Goal: Task Accomplishment & Management: Use online tool/utility

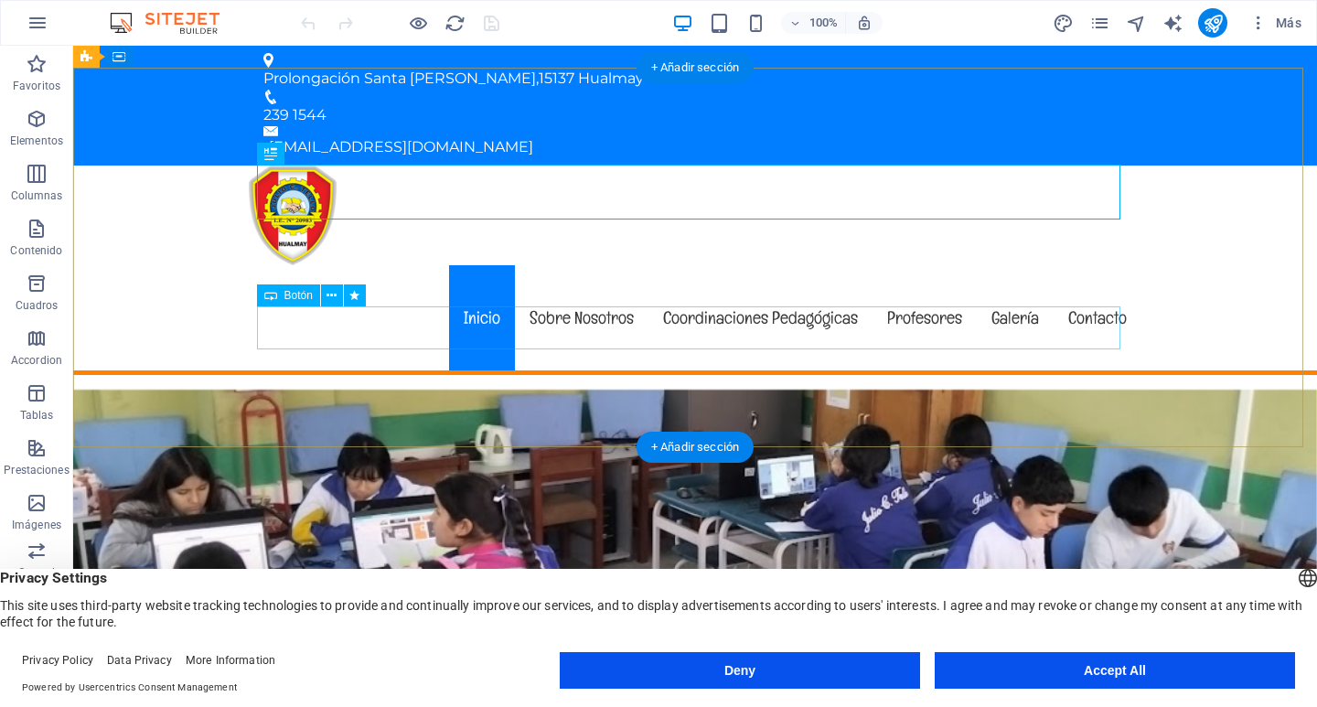
scroll to position [183, 0]
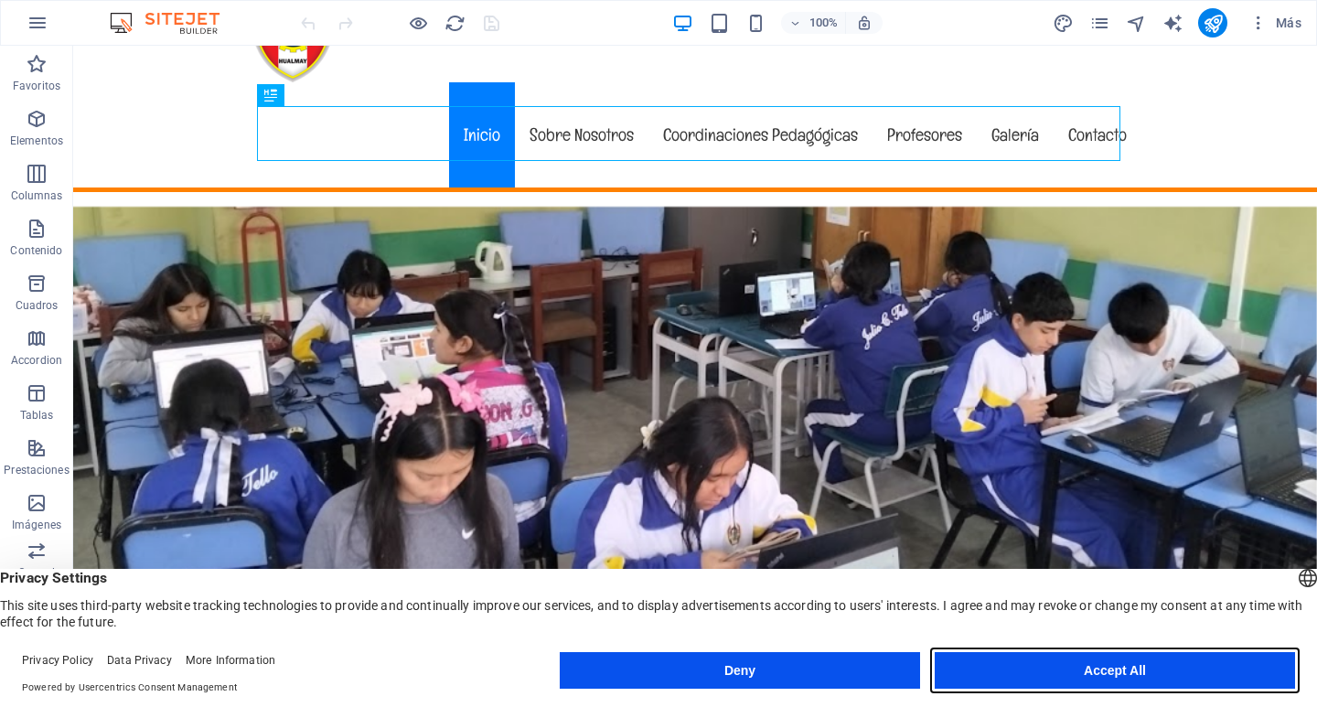
click at [1082, 663] on button "Accept All" at bounding box center [1115, 670] width 360 height 37
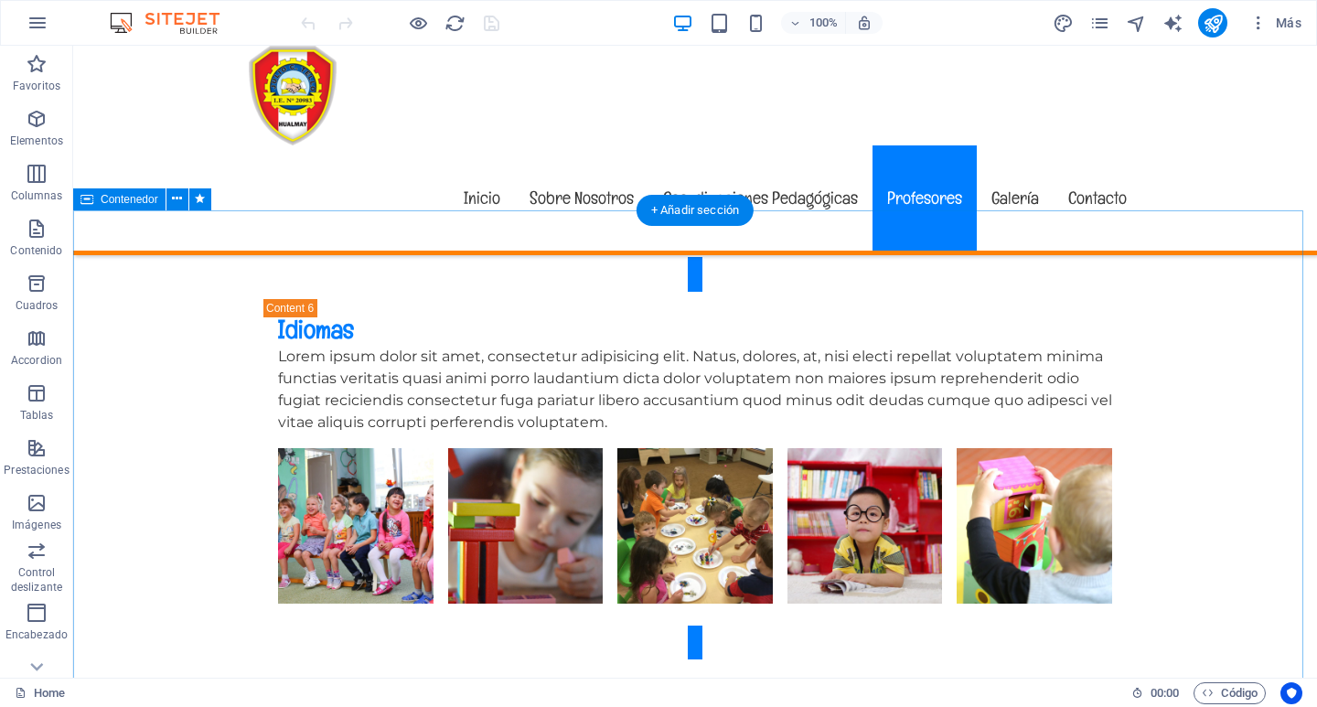
scroll to position [5579, 0]
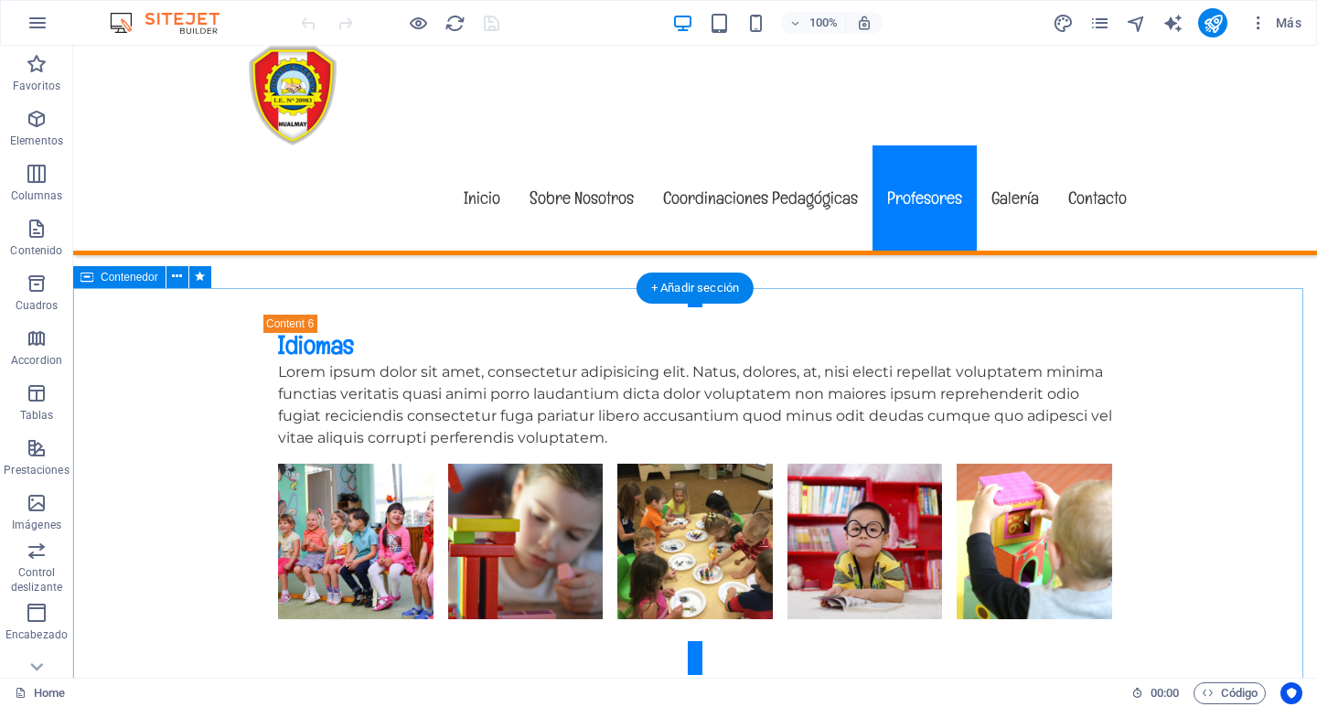
click at [175, 273] on icon at bounding box center [177, 276] width 10 height 19
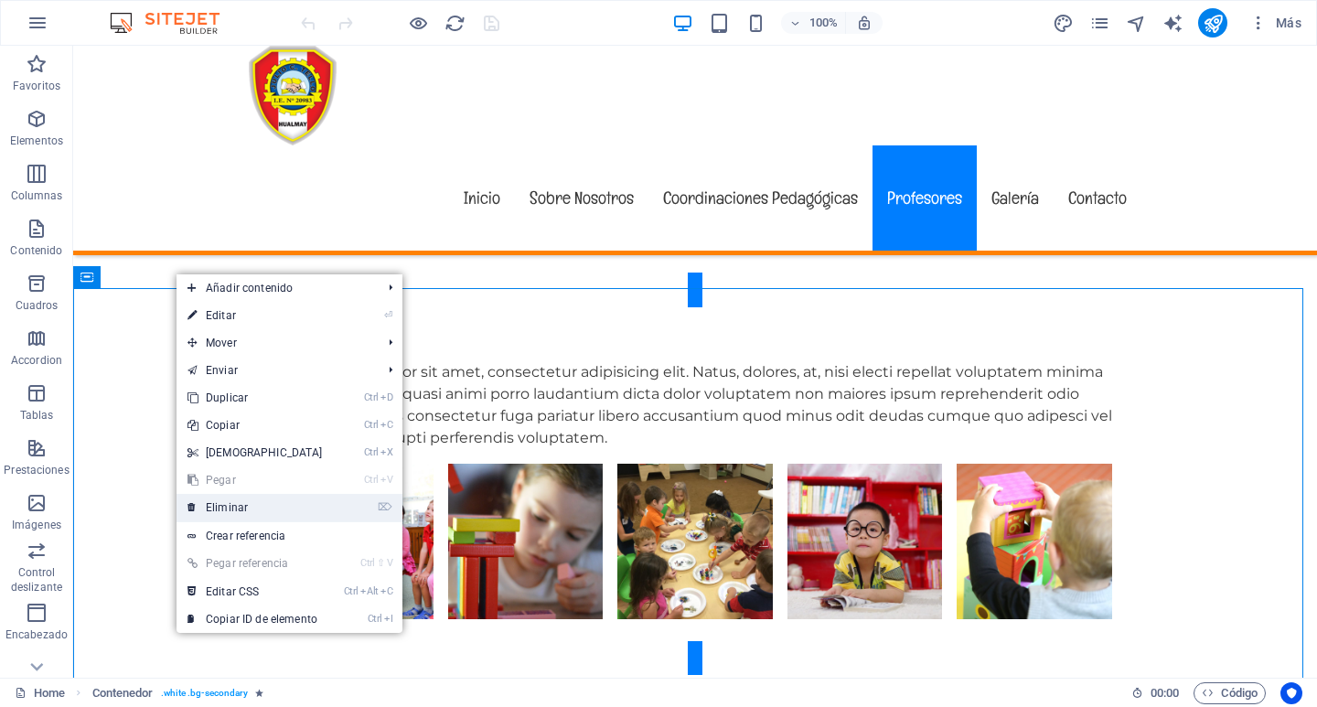
click at [225, 510] on link "⌦ Eliminar" at bounding box center [255, 507] width 157 height 27
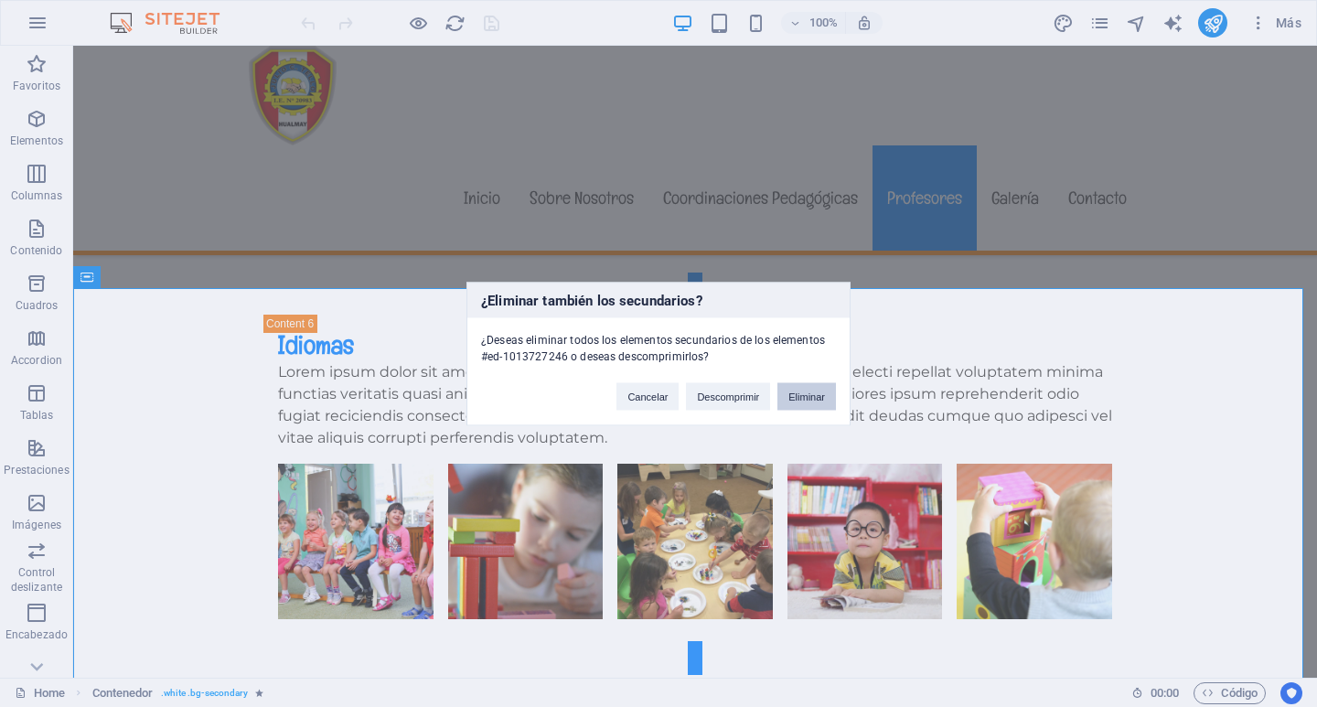
click at [810, 389] on button "Eliminar" at bounding box center [806, 395] width 59 height 27
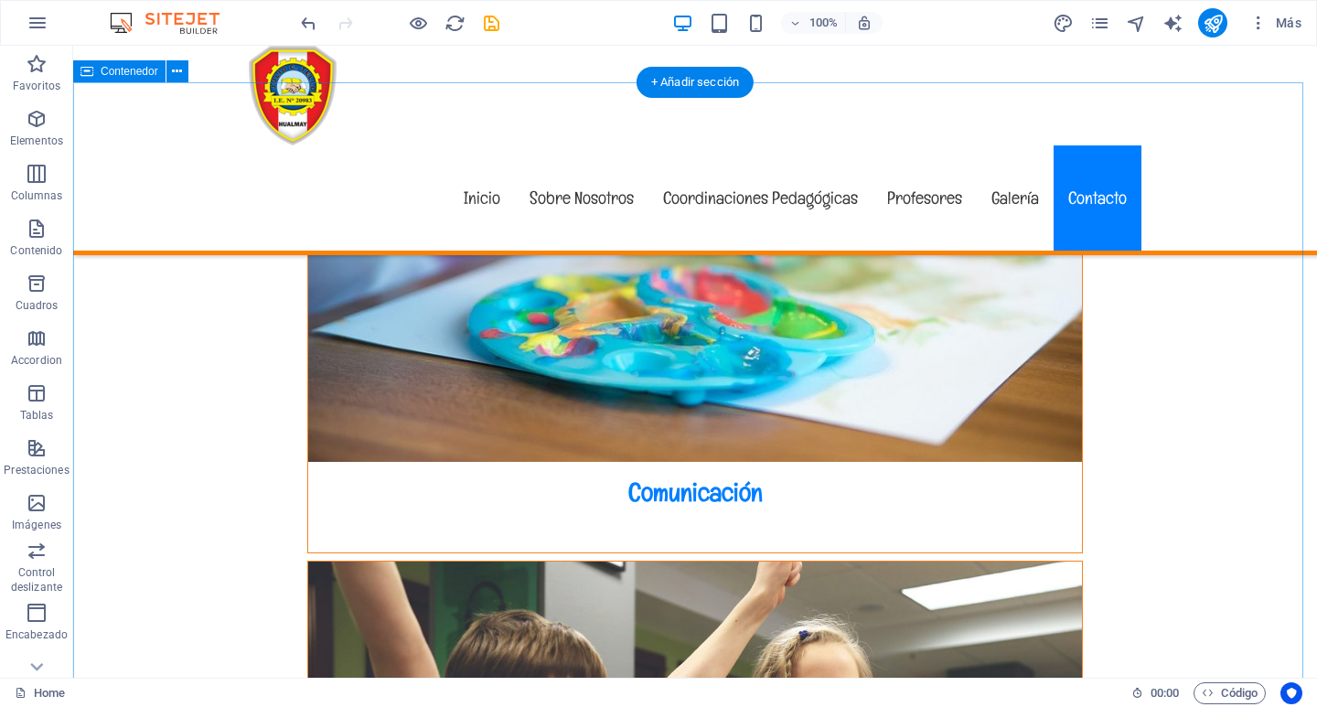
scroll to position [8559, 0]
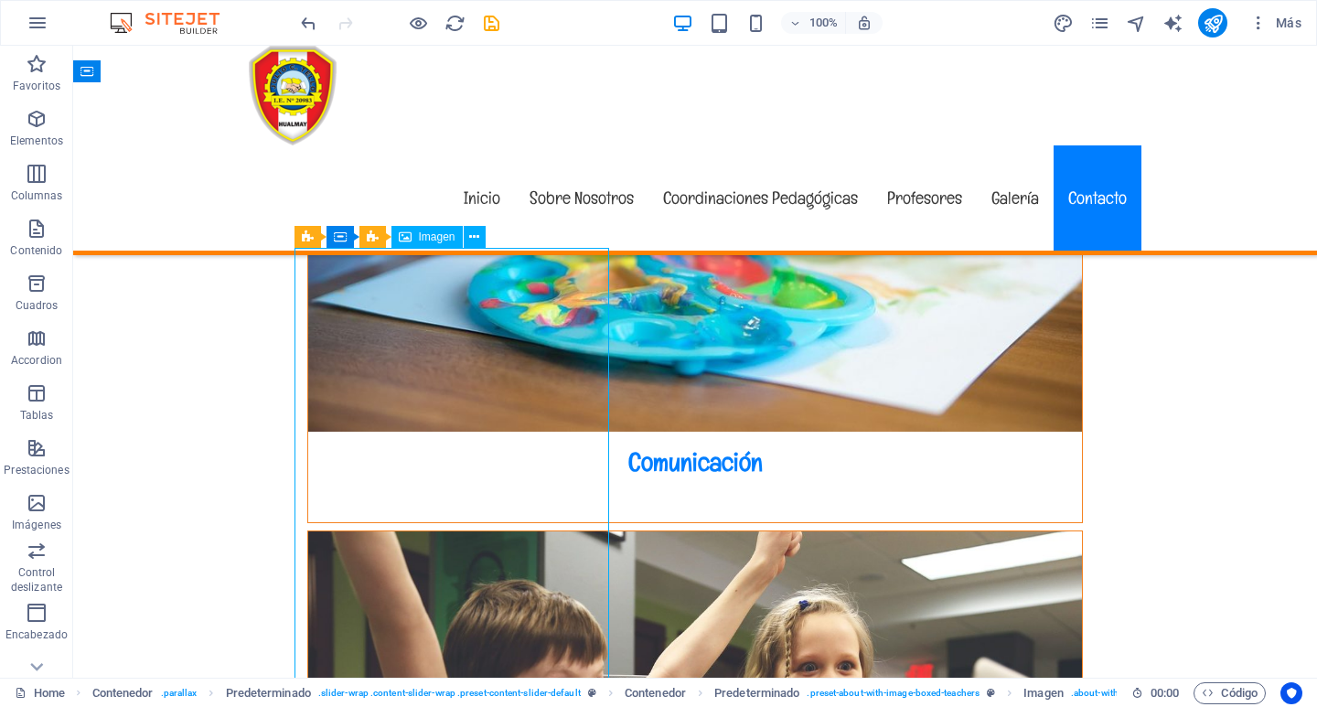
select select "%"
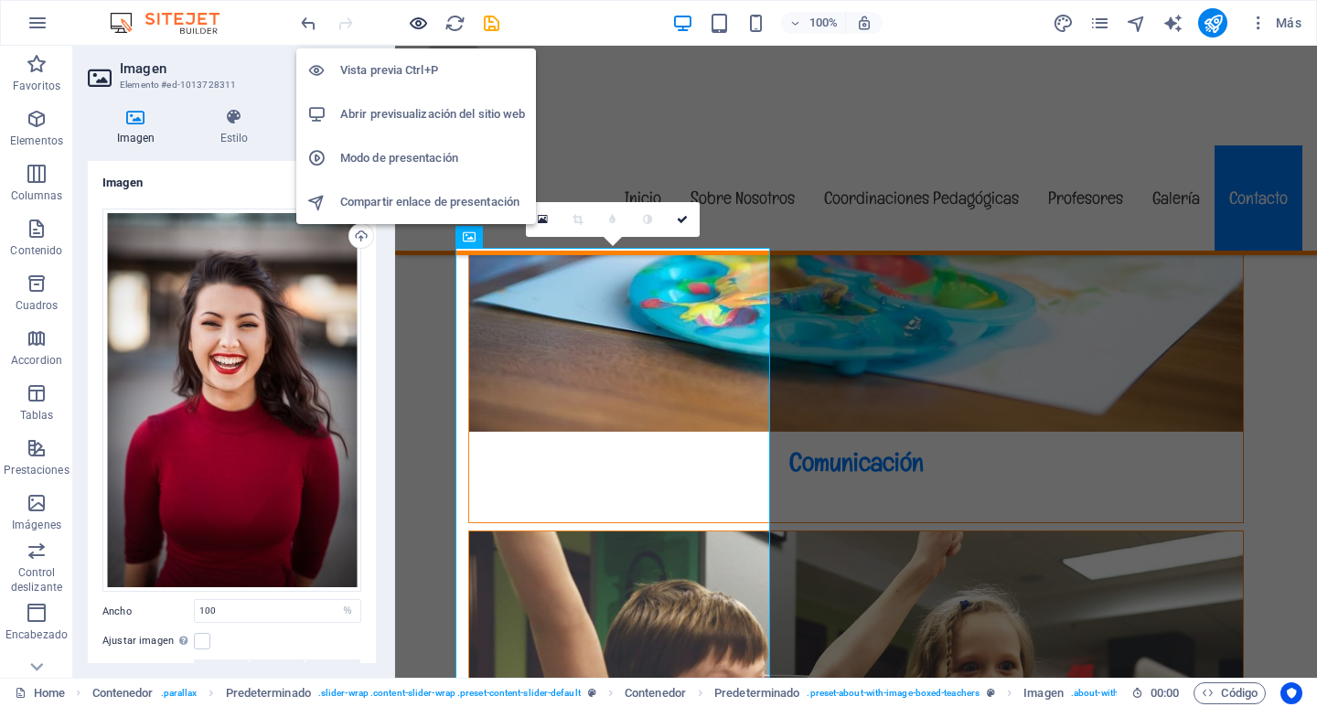
click at [417, 29] on icon "button" at bounding box center [418, 23] width 21 height 21
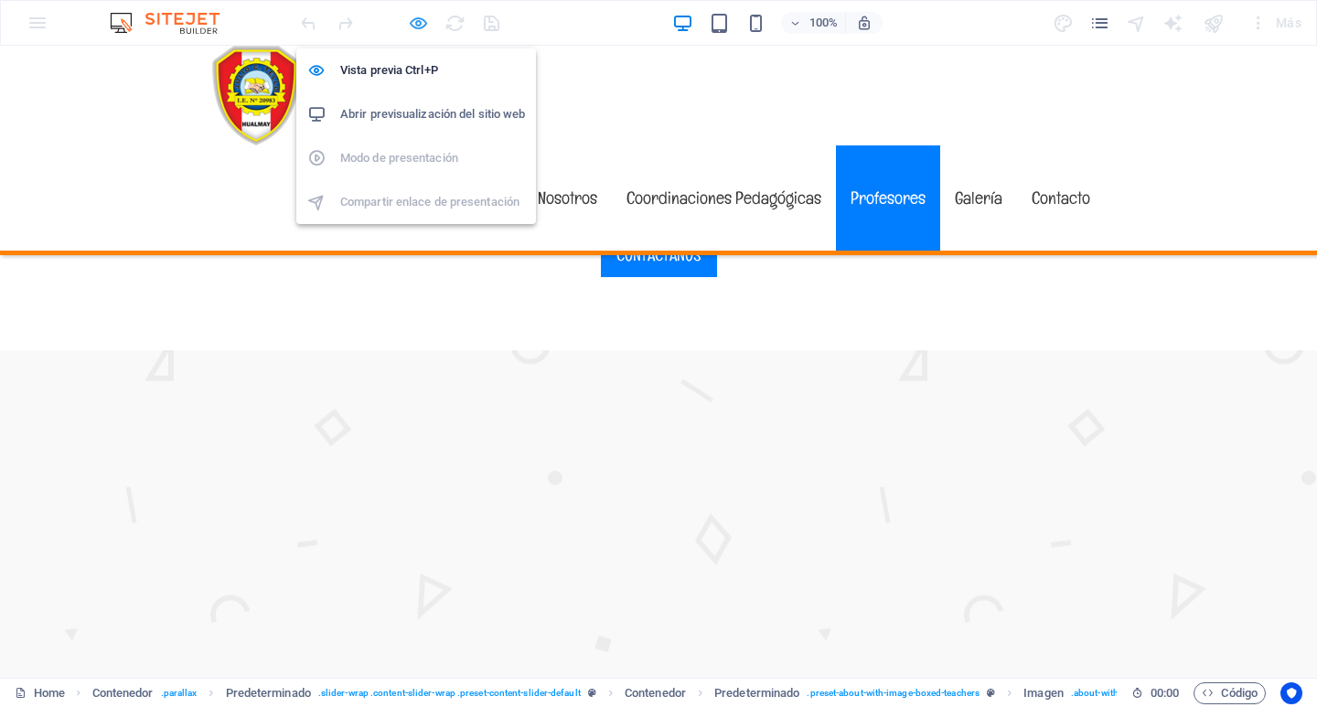
scroll to position [4818, 0]
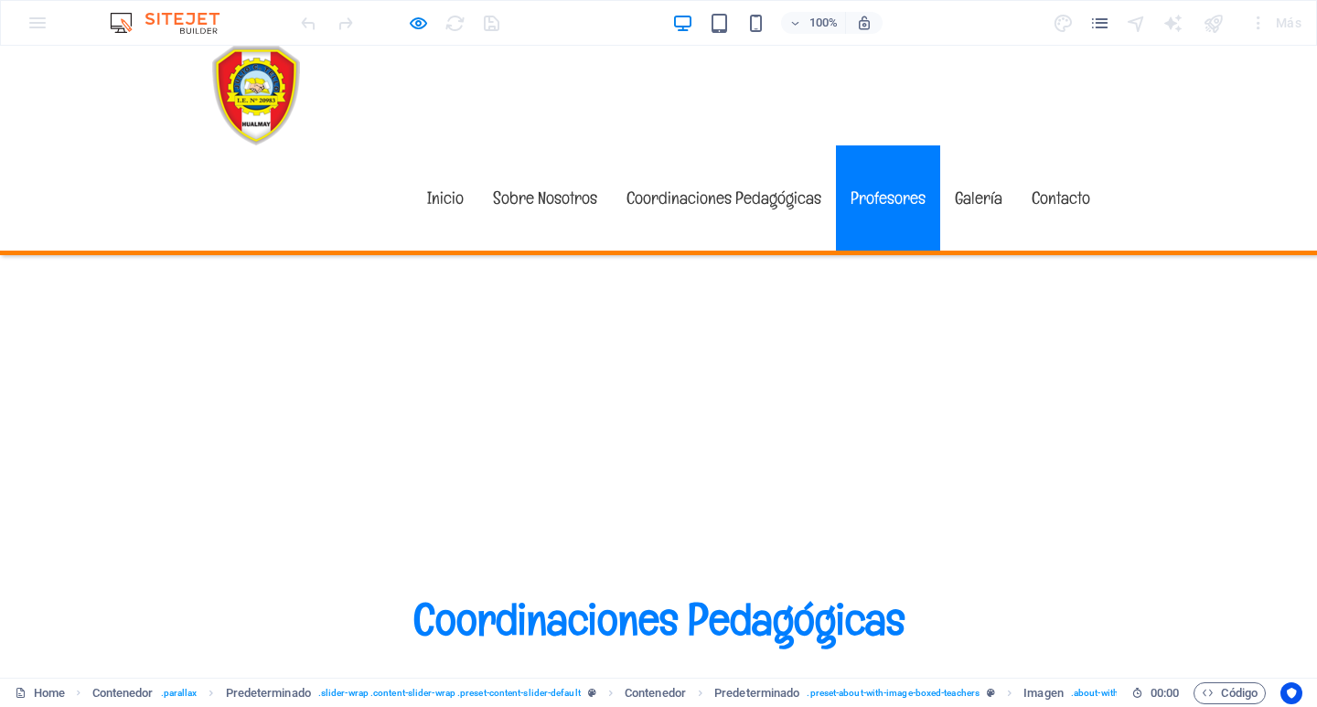
click at [445, 187] on font "Inicio" at bounding box center [445, 198] width 37 height 23
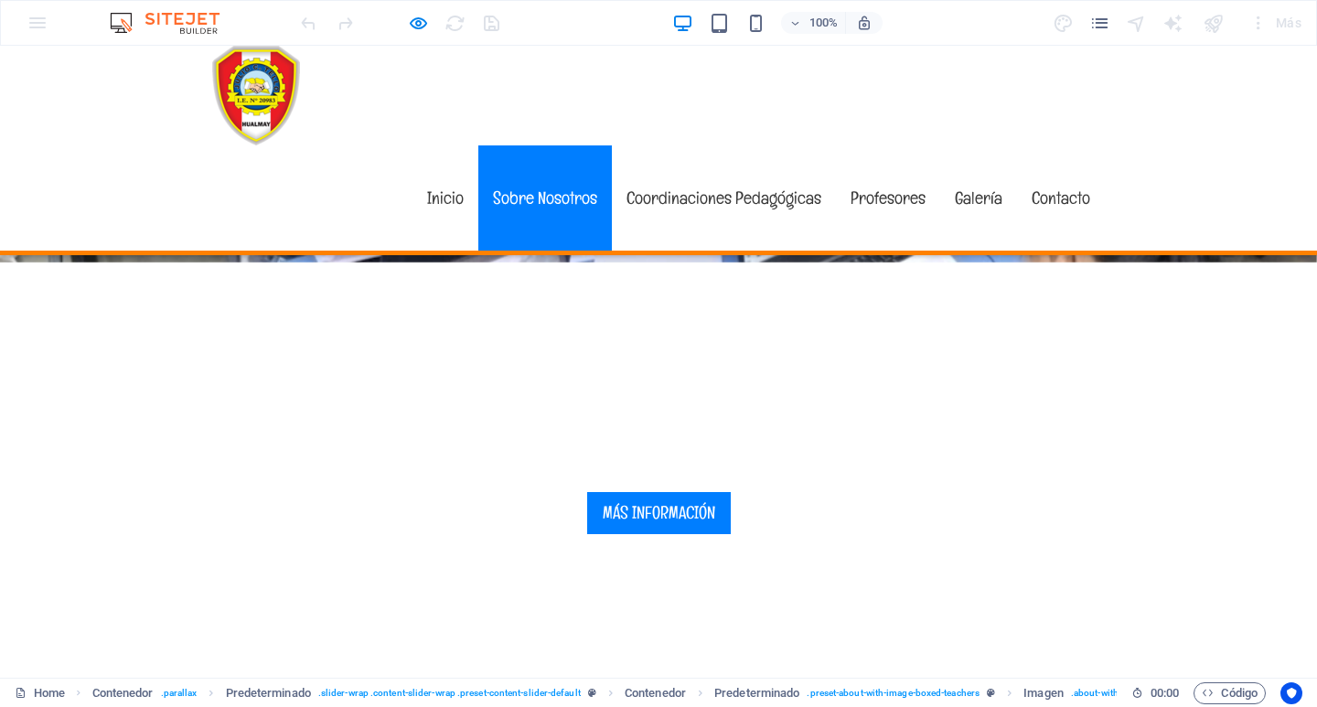
scroll to position [0, 0]
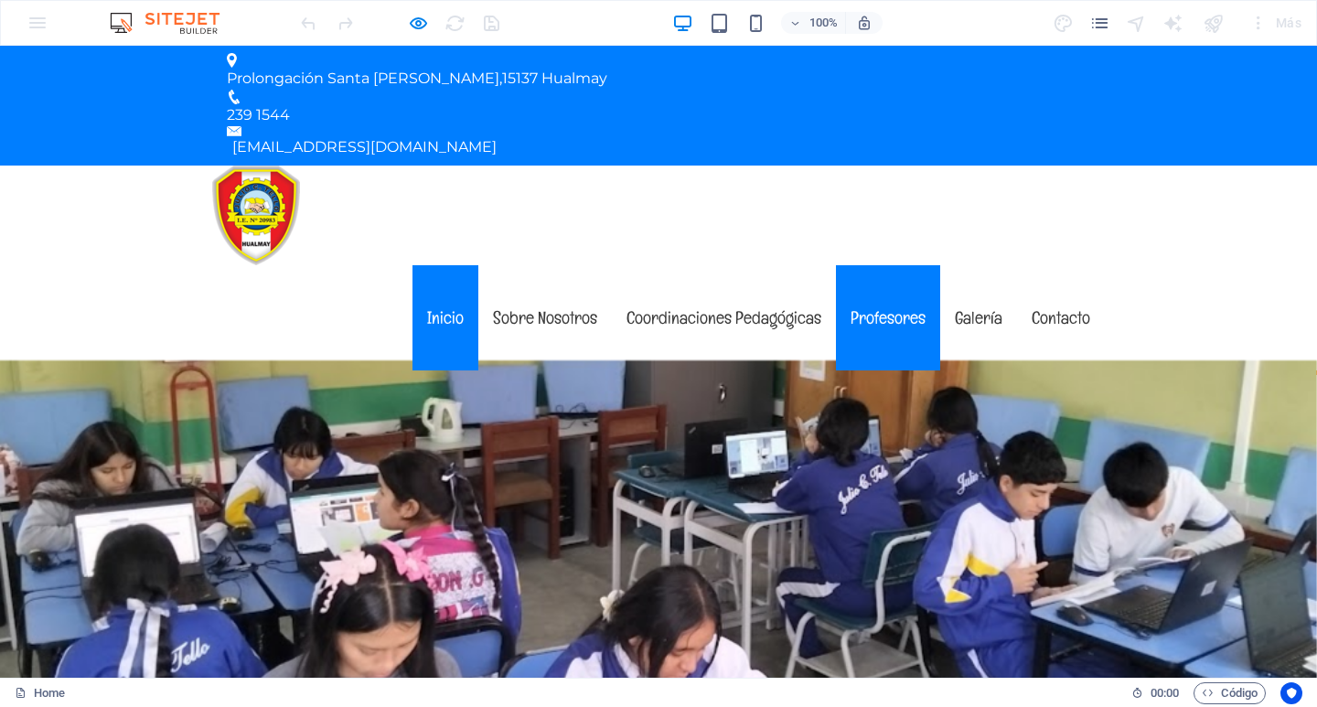
click at [909, 306] on font "Profesores" at bounding box center [888, 317] width 75 height 23
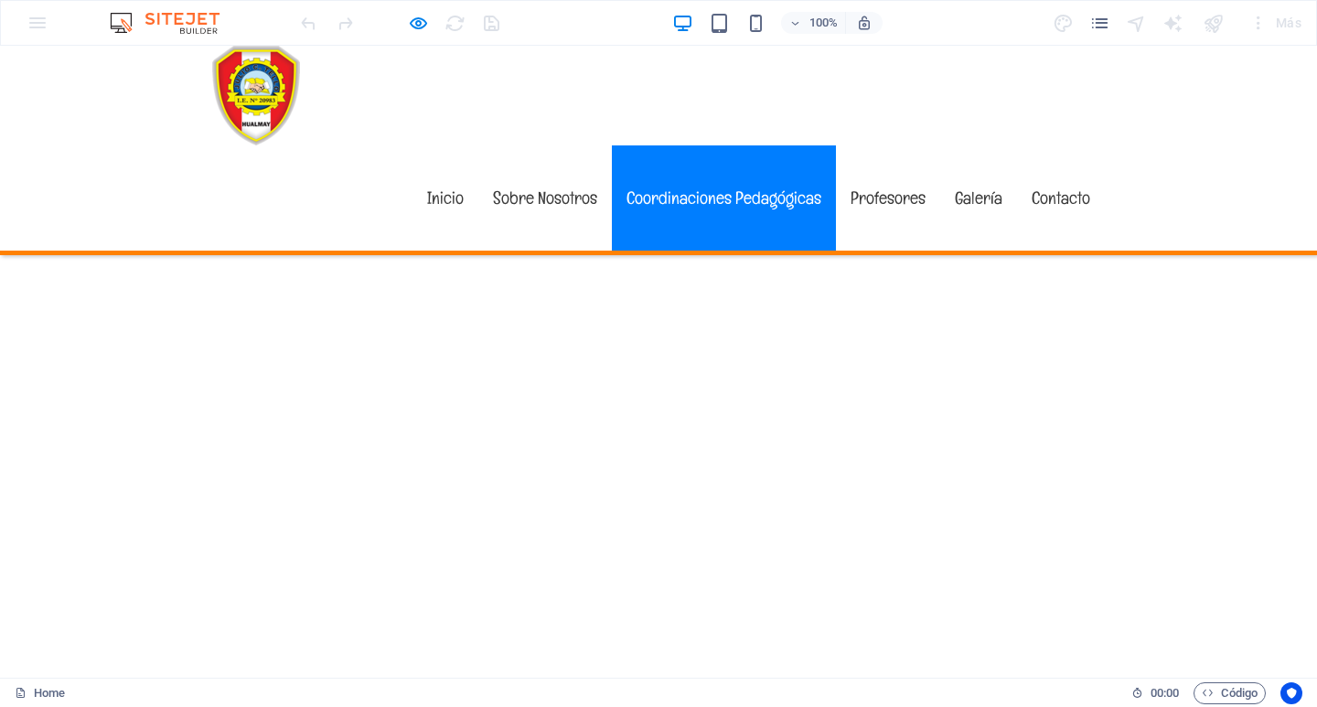
scroll to position [4559, 0]
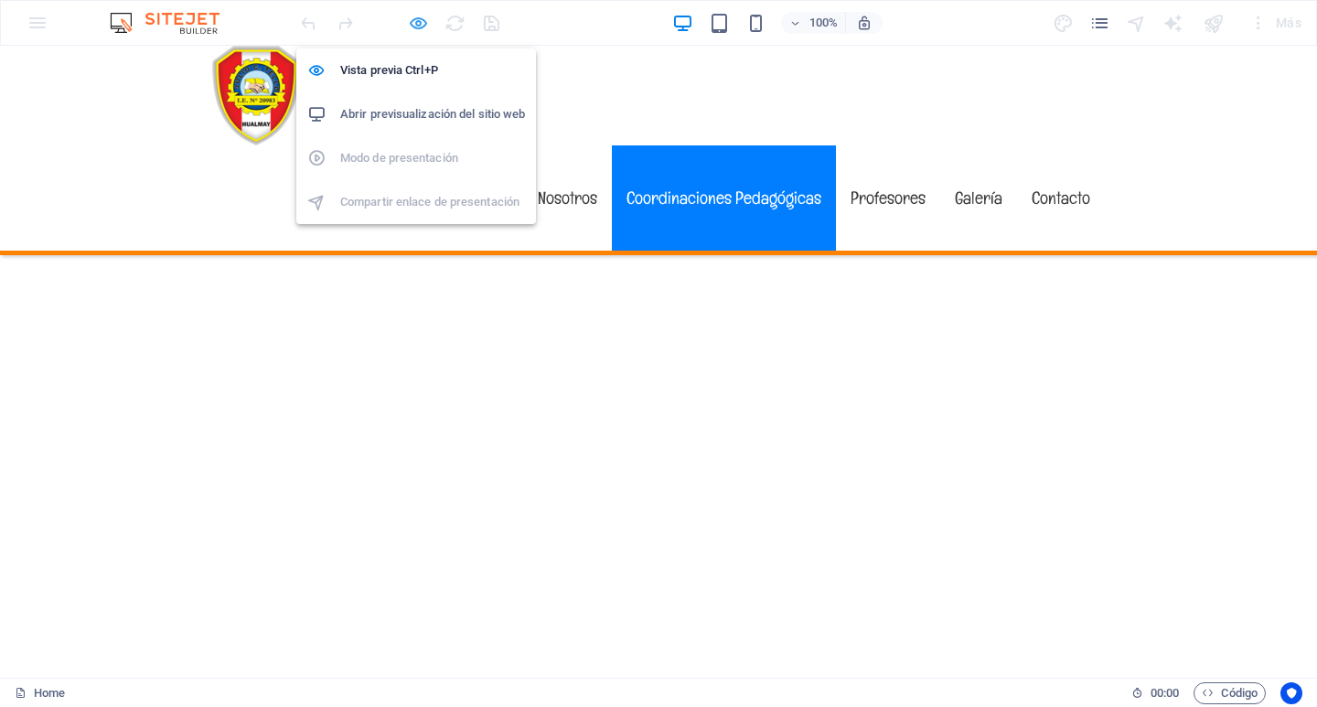
click at [417, 20] on icon "button" at bounding box center [418, 23] width 21 height 21
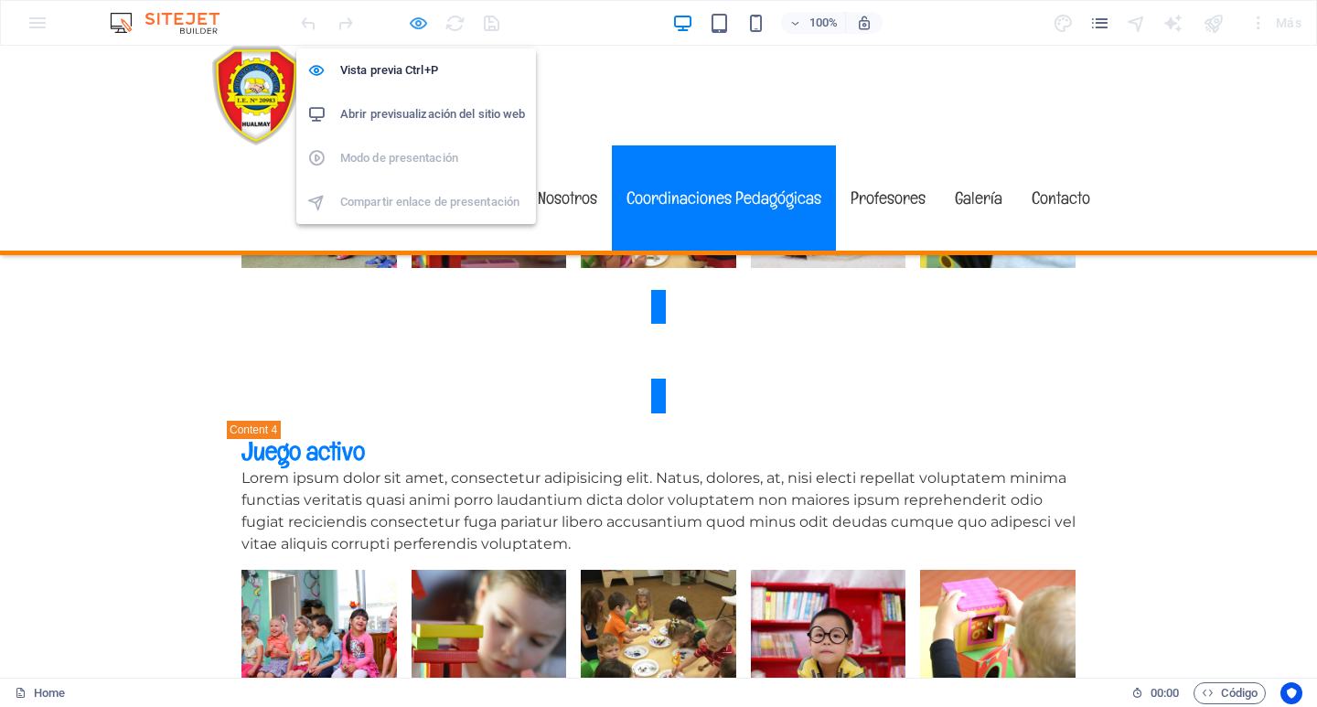
select select "%"
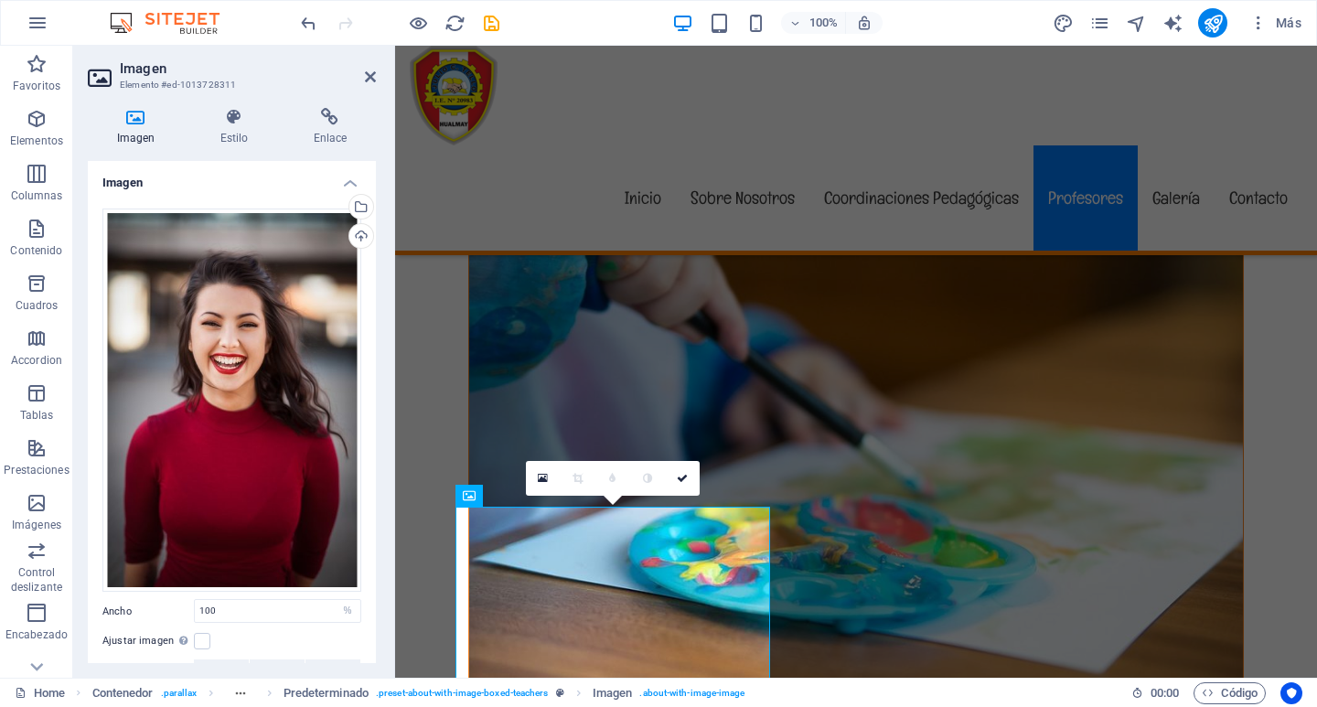
scroll to position [8483, 0]
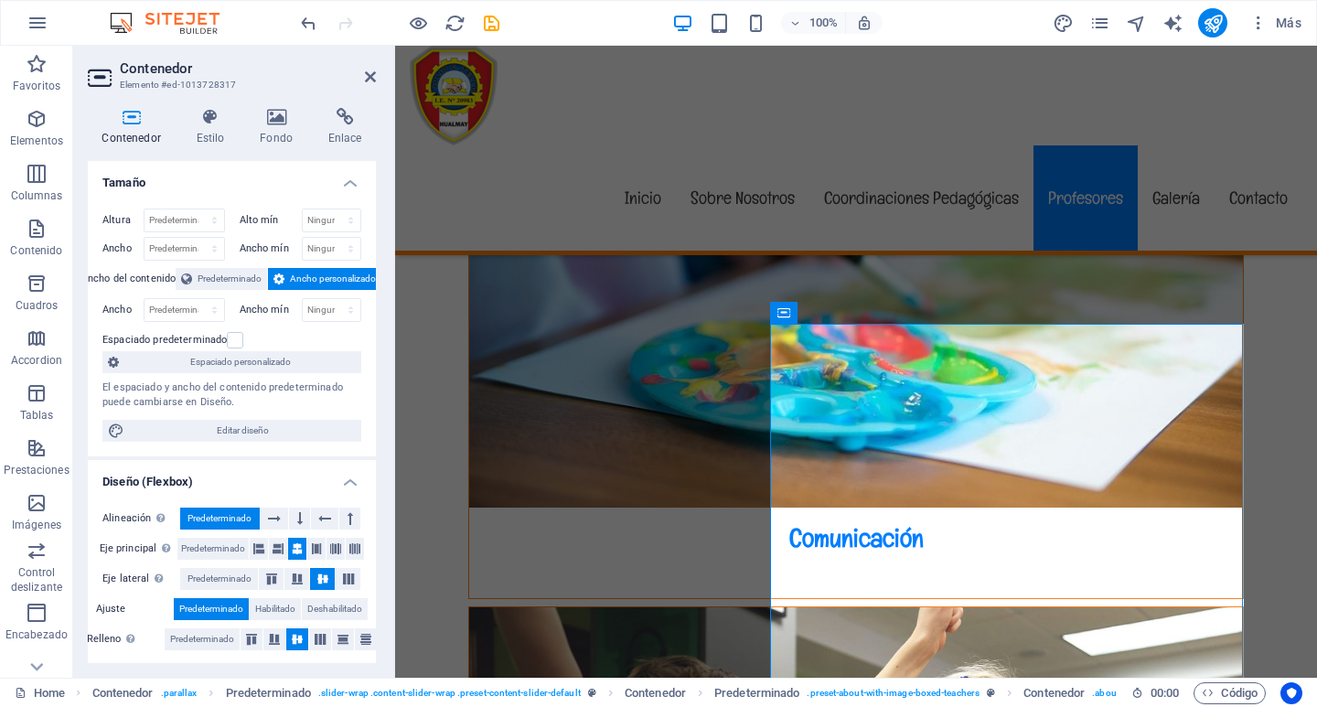
click at [318, 279] on span "Ancho personalizado" at bounding box center [333, 279] width 86 height 22
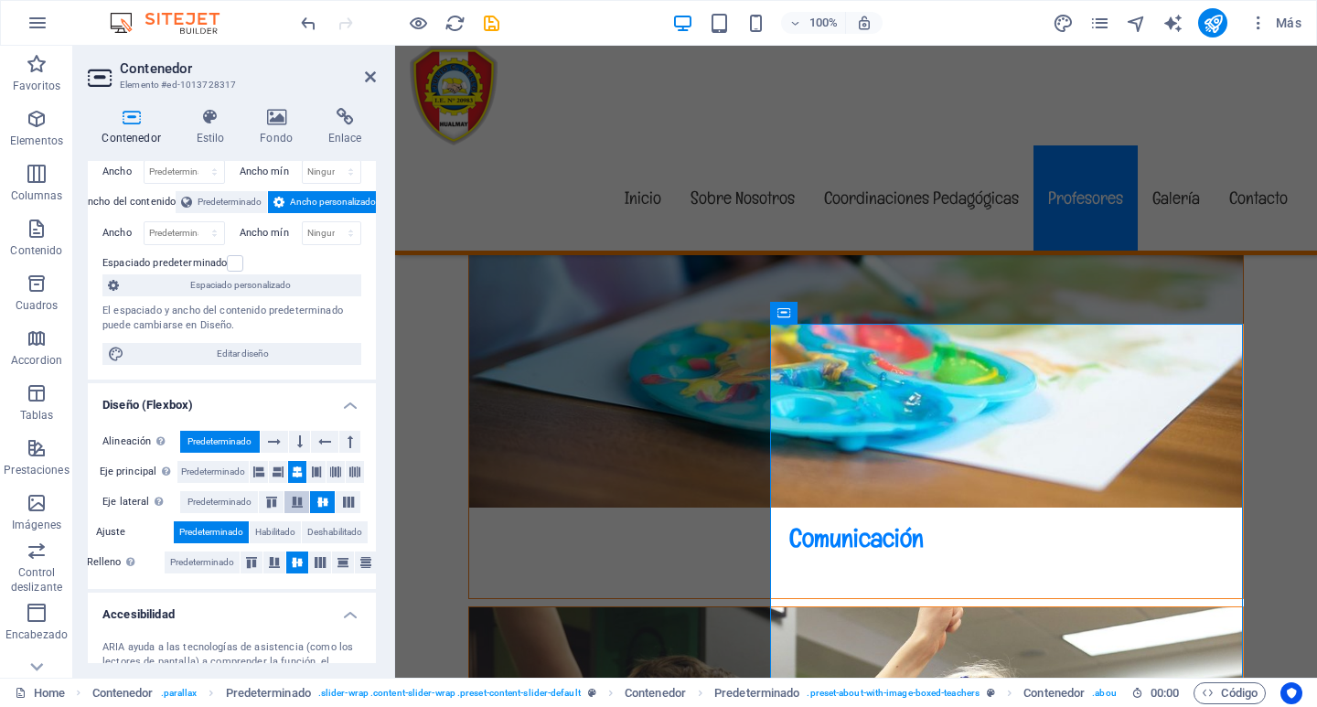
scroll to position [0, 0]
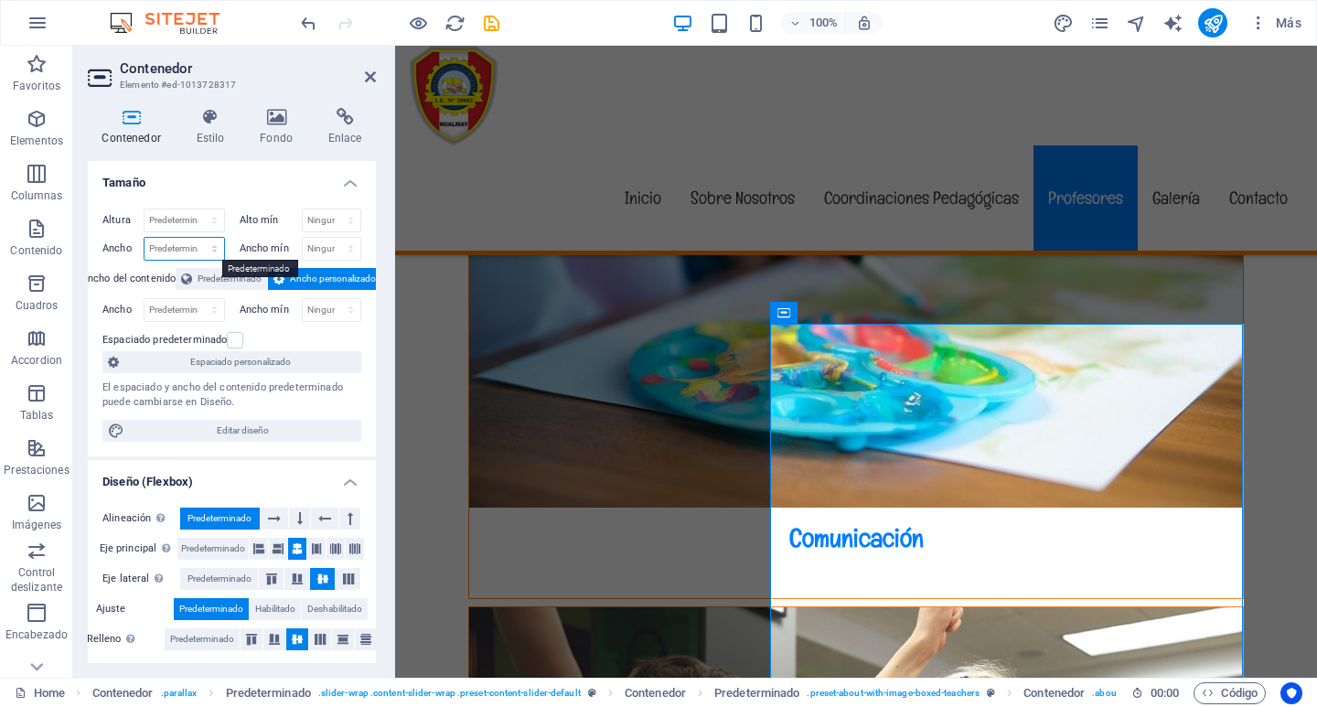
click at [163, 246] on select "Predeterminado px rem % em vh vw" at bounding box center [185, 249] width 80 height 22
click at [498, 17] on icon "save" at bounding box center [491, 23] width 21 height 21
checkbox input "false"
select select "%"
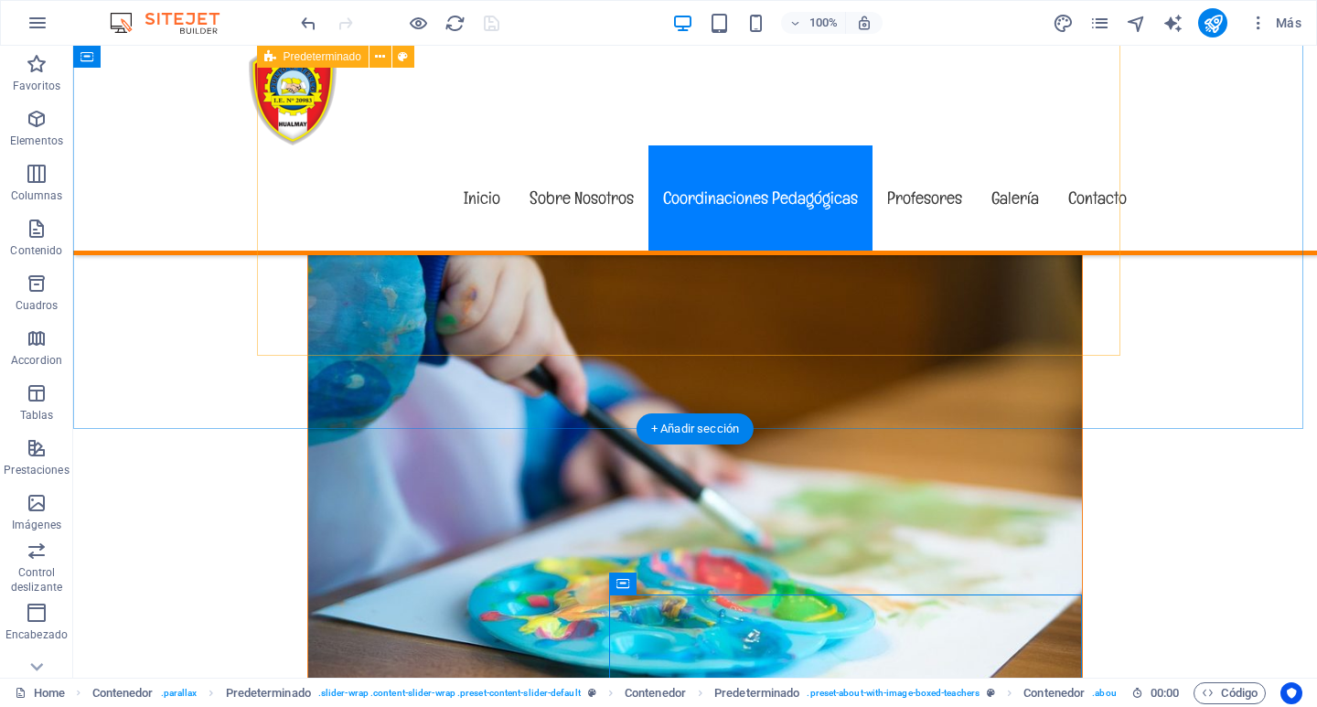
scroll to position [8209, 0]
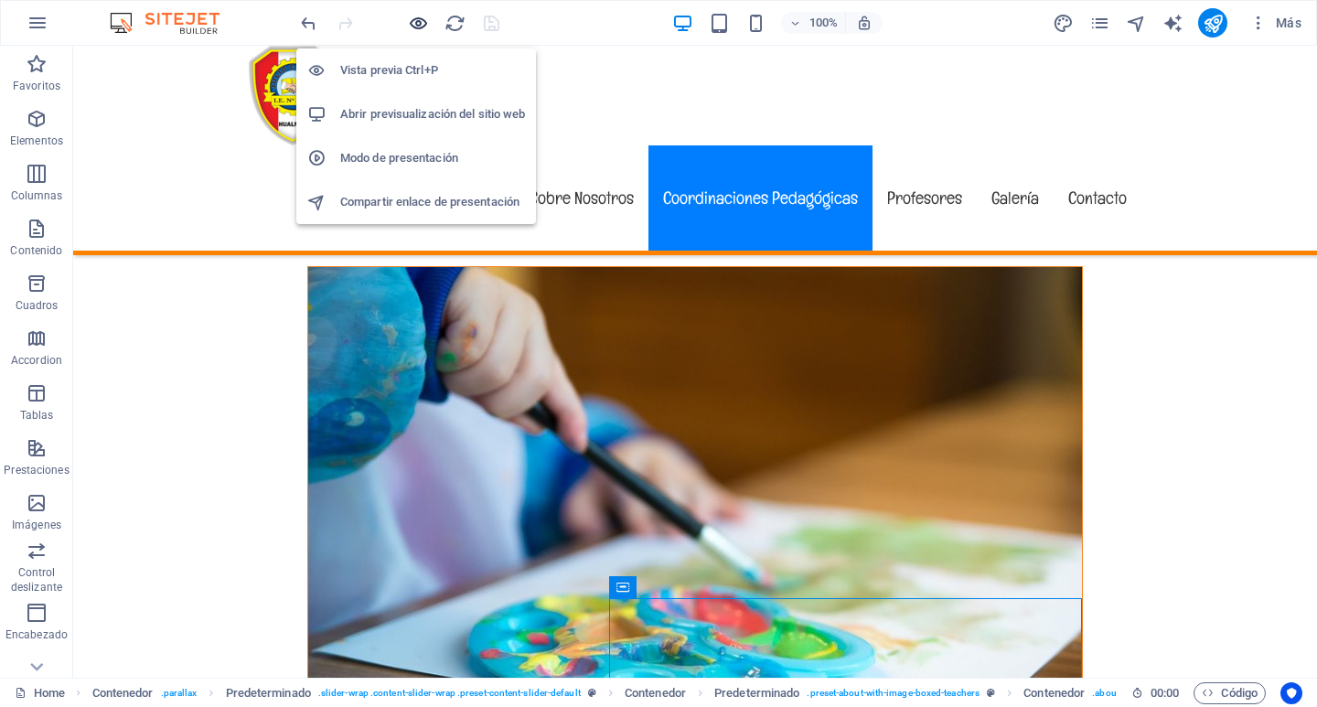
click at [416, 27] on icon "button" at bounding box center [418, 23] width 21 height 21
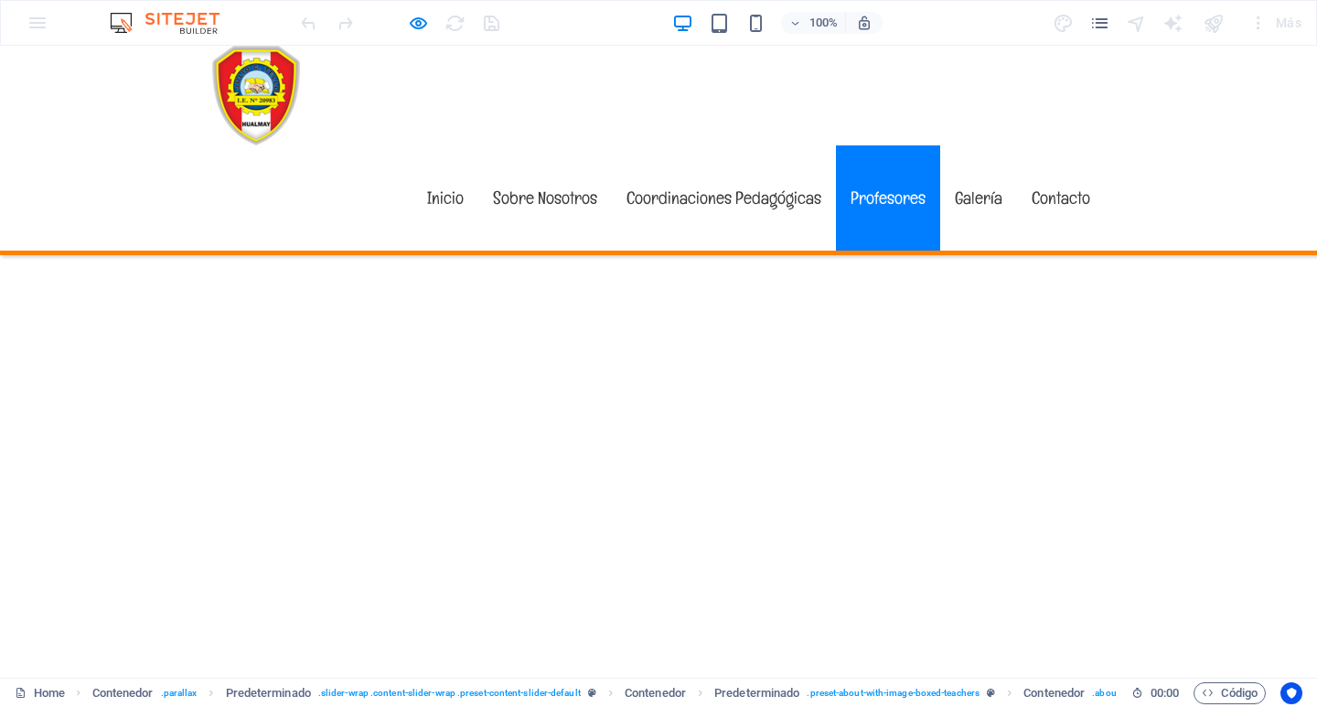
scroll to position [4664, 0]
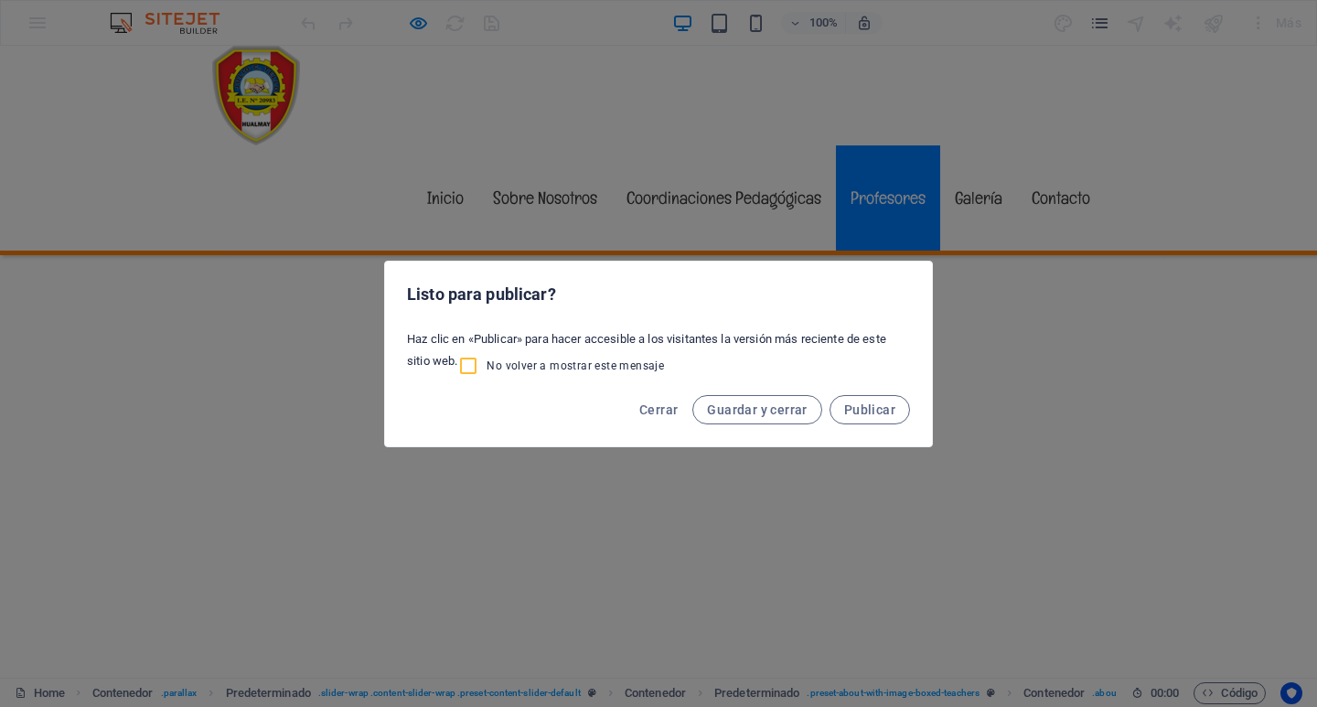
click at [471, 365] on input "No volver a mostrar este mensaje" at bounding box center [471, 366] width 29 height 22
checkbox input "true"
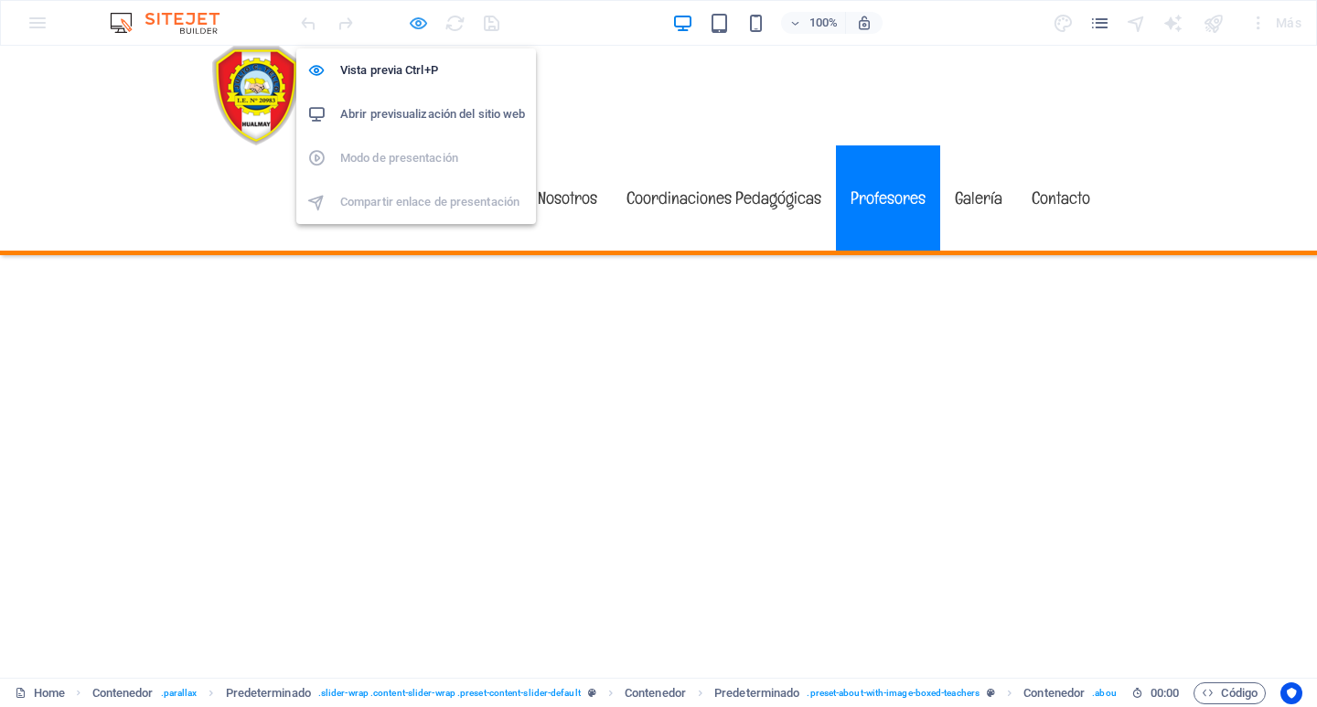
click at [416, 21] on icon "button" at bounding box center [418, 23] width 21 height 21
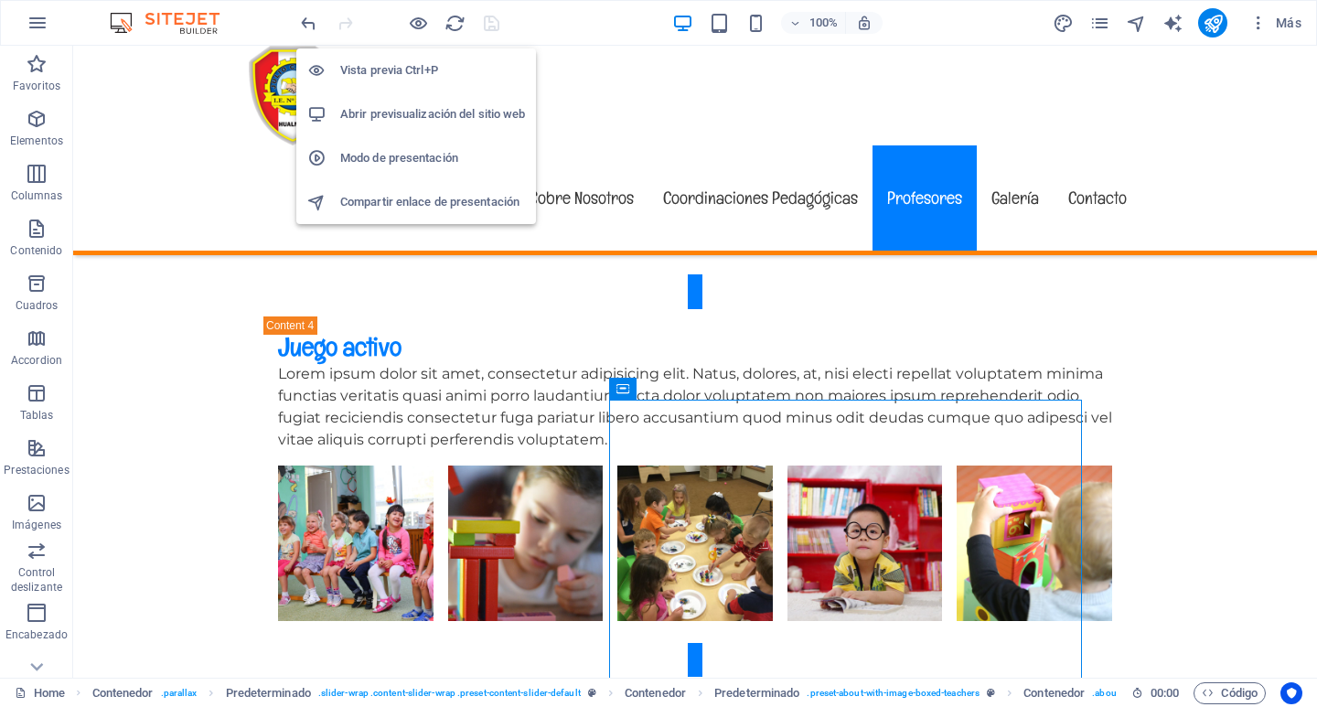
scroll to position [8407, 0]
